Goal: Find specific page/section: Find specific page/section

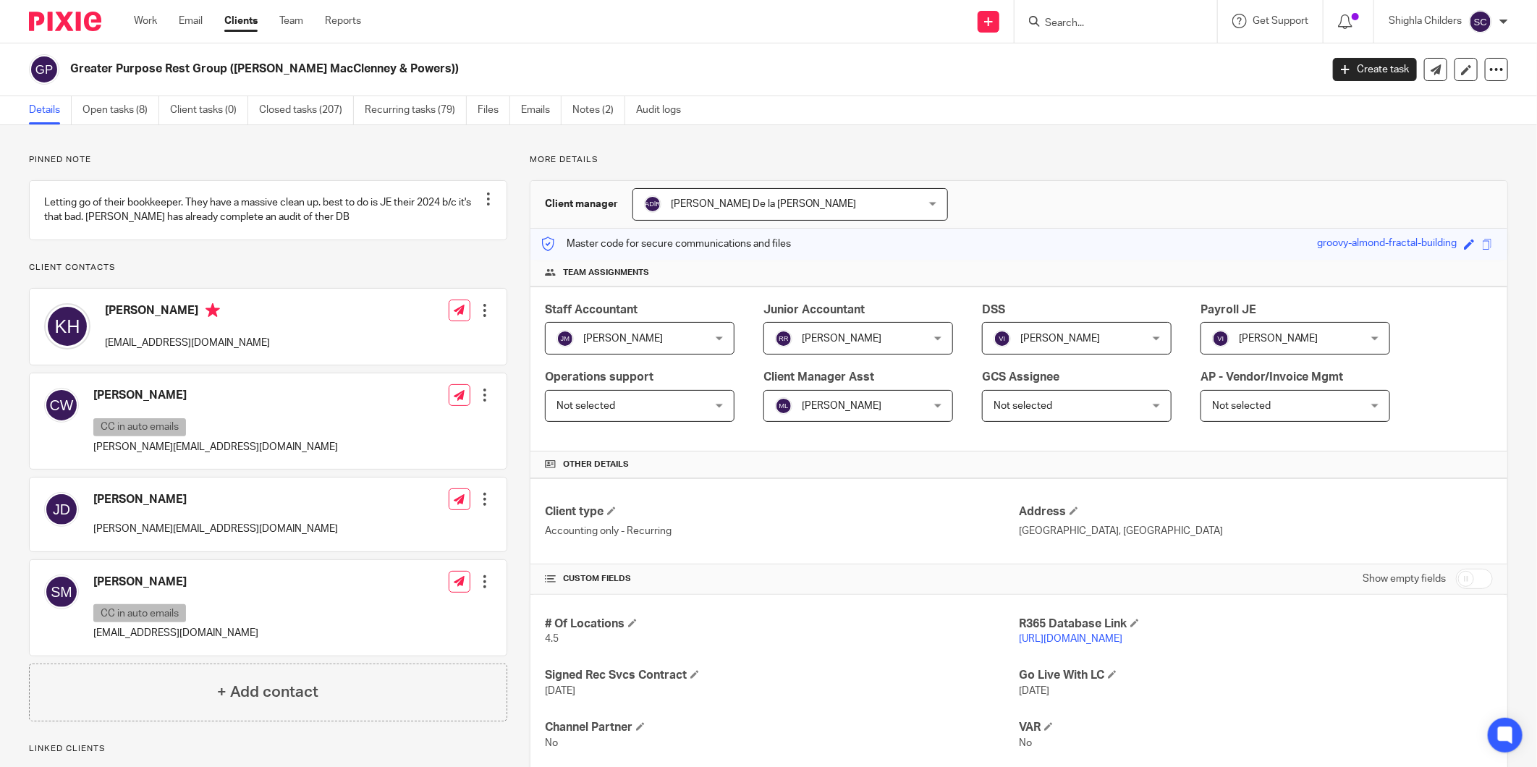
drag, startPoint x: 1113, startPoint y: 28, endPoint x: 1119, endPoint y: 32, distance: 7.8
click at [1113, 28] on input "Search" at bounding box center [1109, 23] width 130 height 13
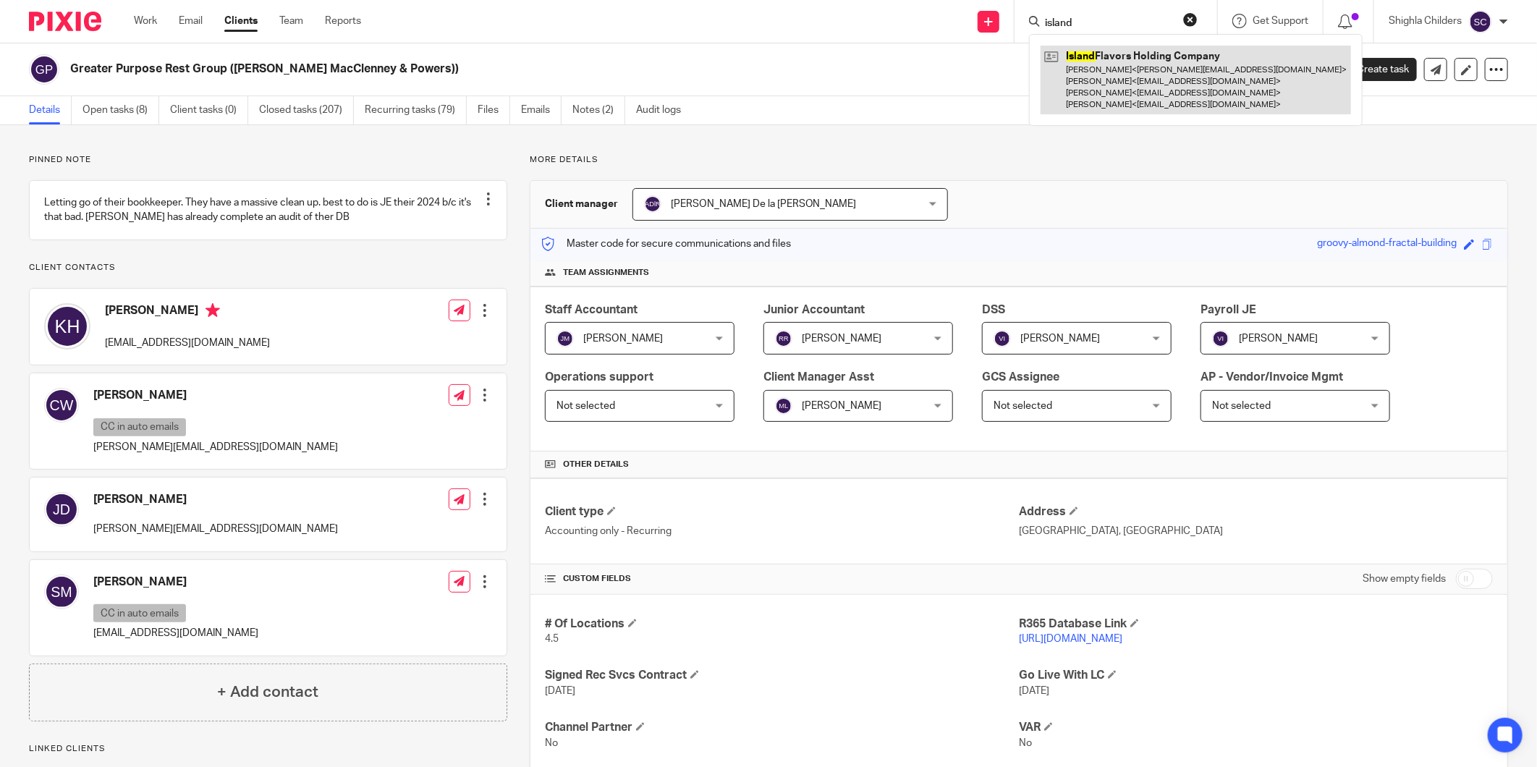
type input "island"
click at [1123, 91] on link at bounding box center [1196, 80] width 311 height 69
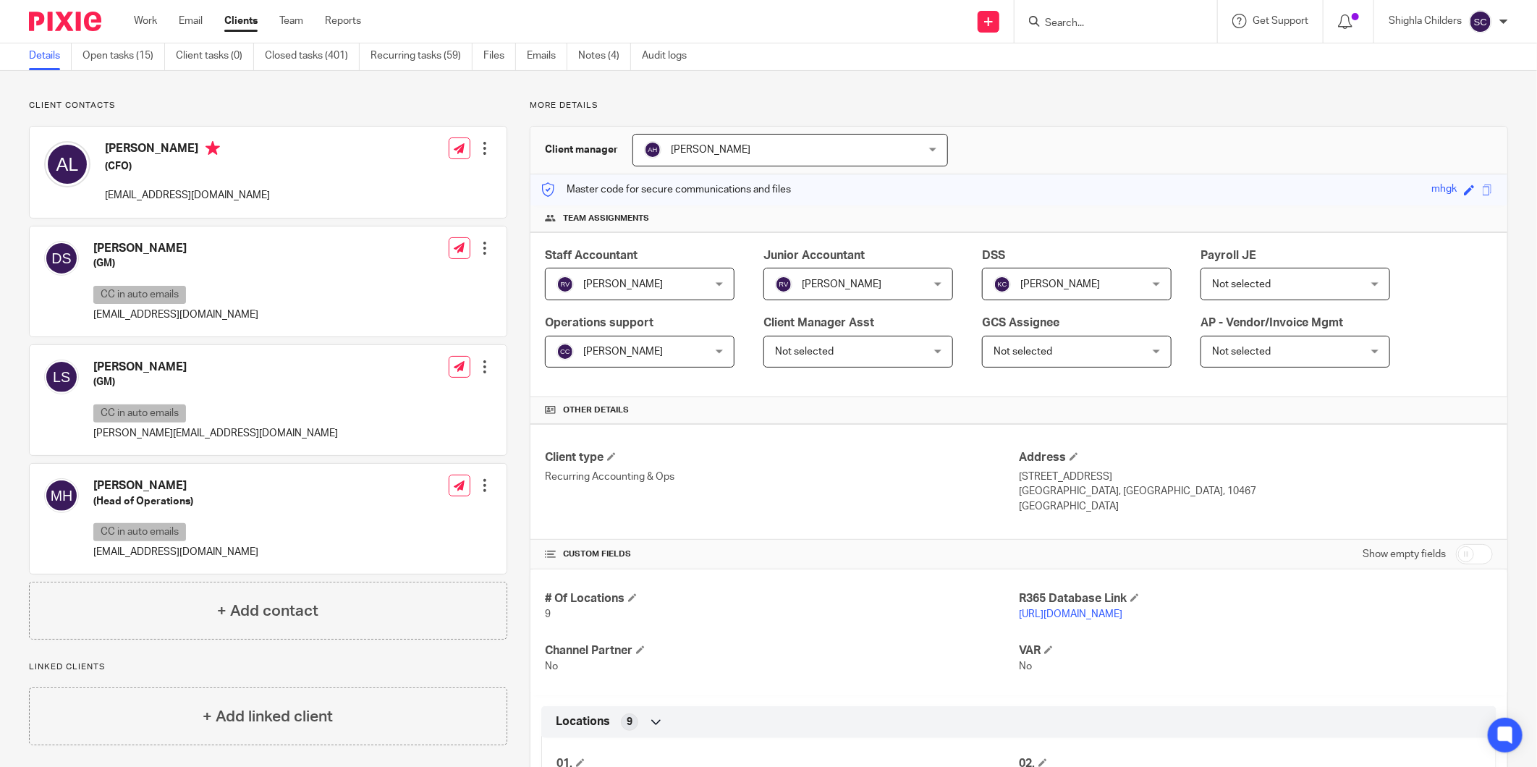
scroll to position [80, 0]
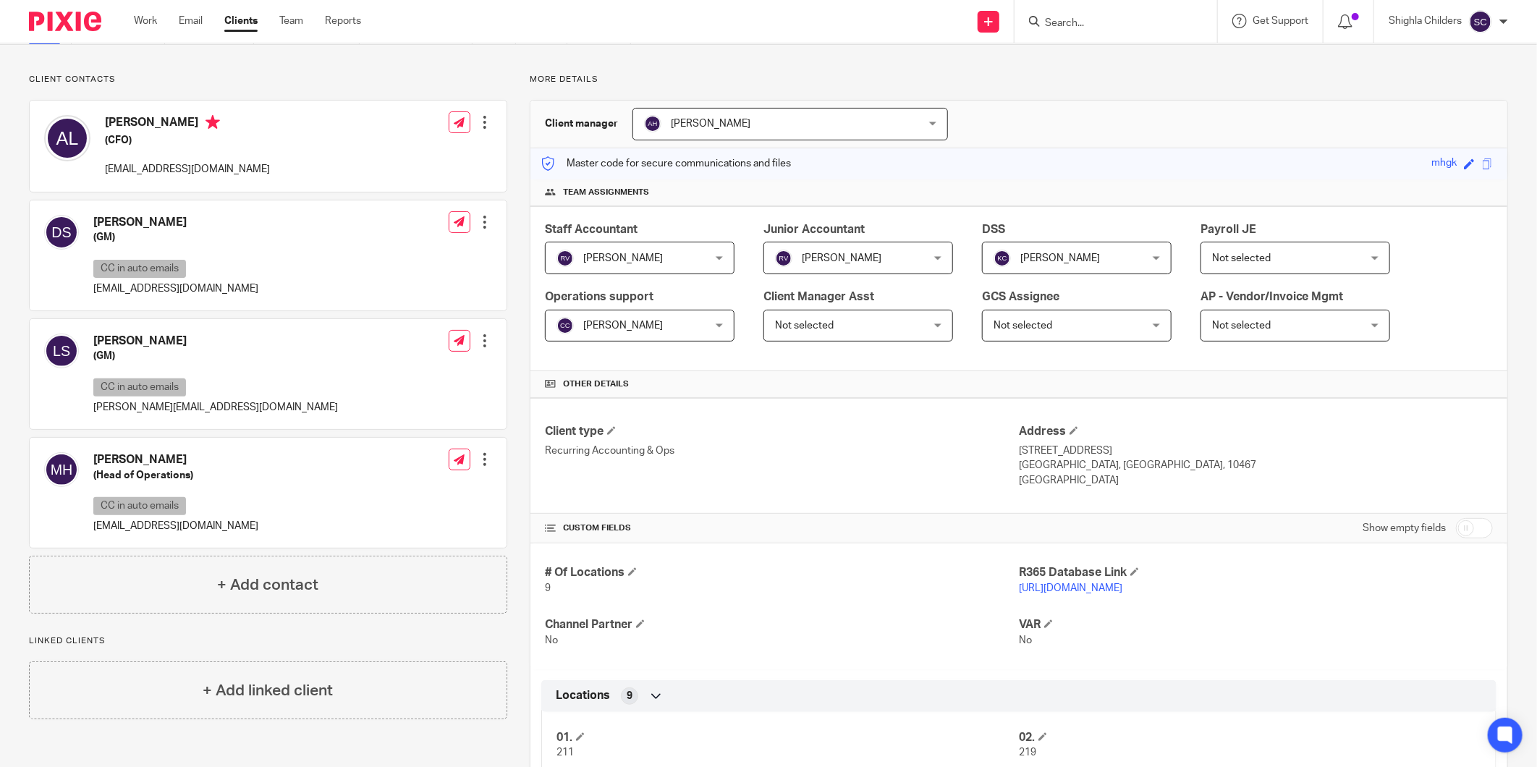
click at [1099, 591] on link "https://mhgk.restaurant365.com/#/user/login" at bounding box center [1071, 588] width 104 height 10
